Goal: Navigation & Orientation: Find specific page/section

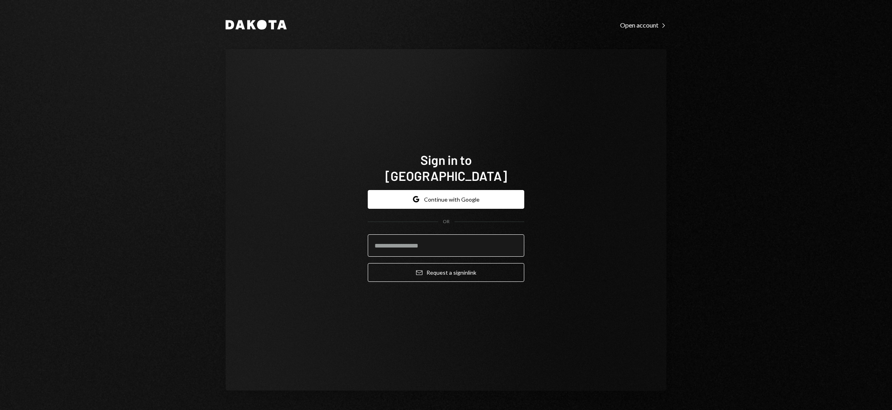
click at [421, 236] on input "email" at bounding box center [446, 245] width 157 height 22
type input "**********"
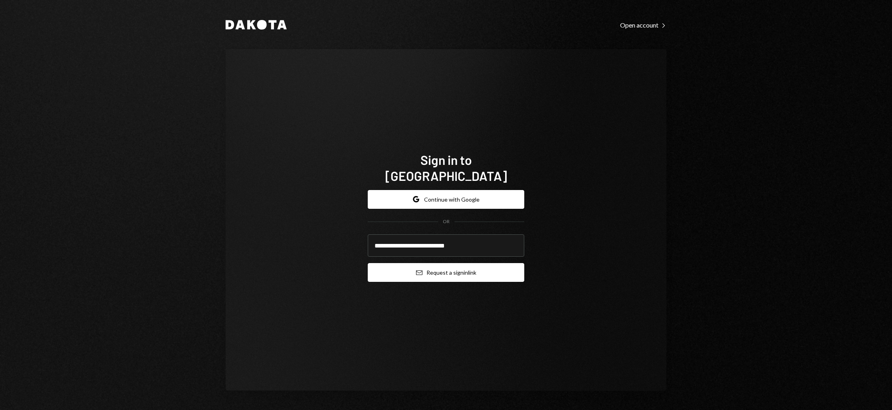
click at [437, 263] on button "Email Request a sign in link" at bounding box center [446, 272] width 157 height 19
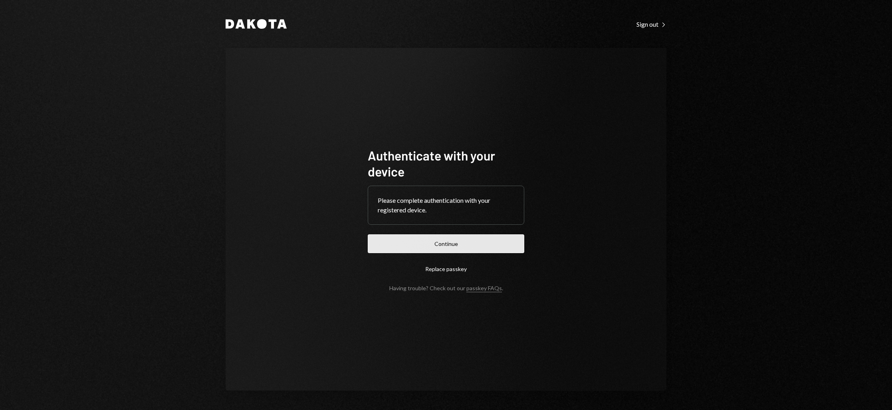
click at [432, 244] on button "Continue" at bounding box center [446, 243] width 157 height 19
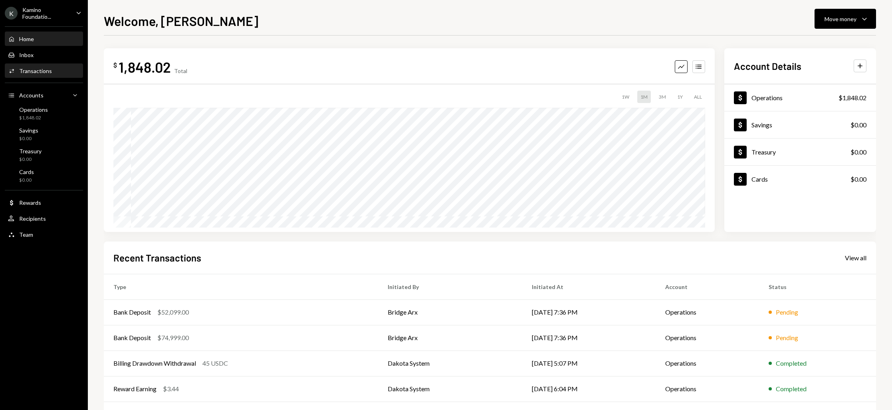
click at [34, 71] on div "Transactions" at bounding box center [35, 71] width 33 height 7
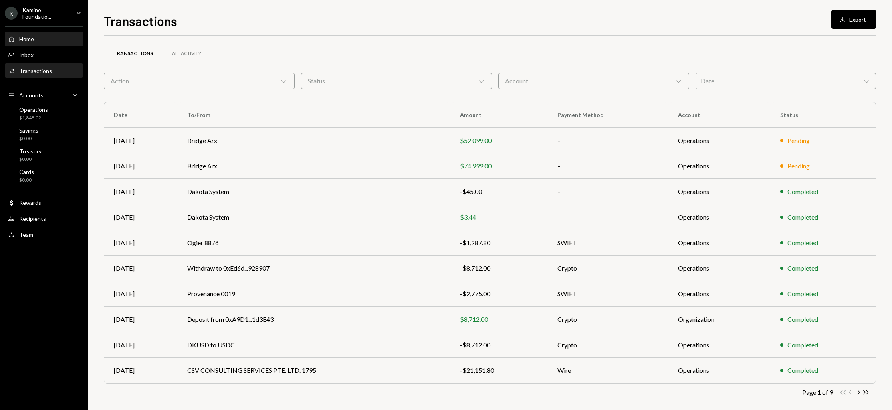
click at [22, 37] on div "Home" at bounding box center [26, 39] width 15 height 7
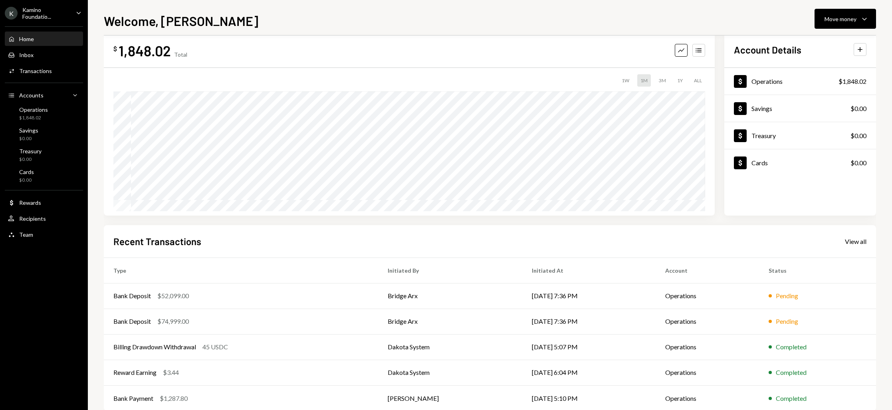
scroll to position [33, 0]
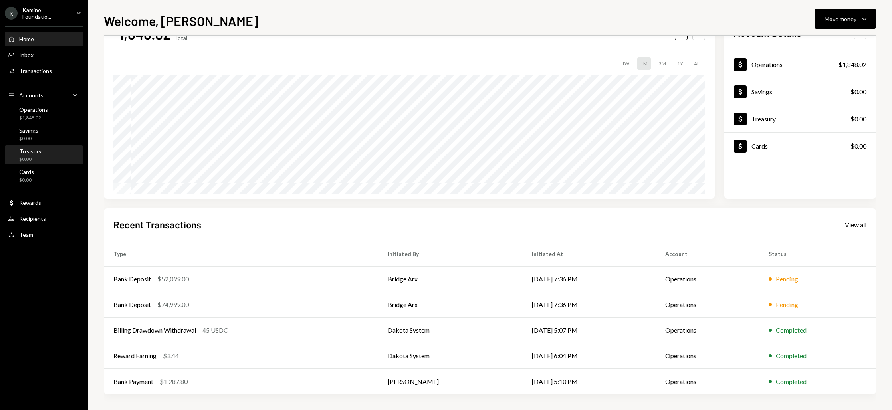
click at [74, 149] on div "Treasury $0.00" at bounding box center [44, 155] width 72 height 15
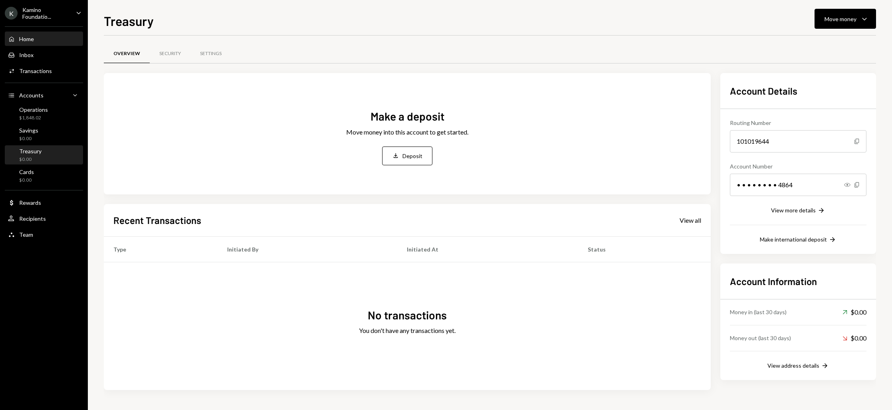
click at [24, 42] on div "Home" at bounding box center [26, 39] width 15 height 7
